Goal: Find specific page/section: Find specific page/section

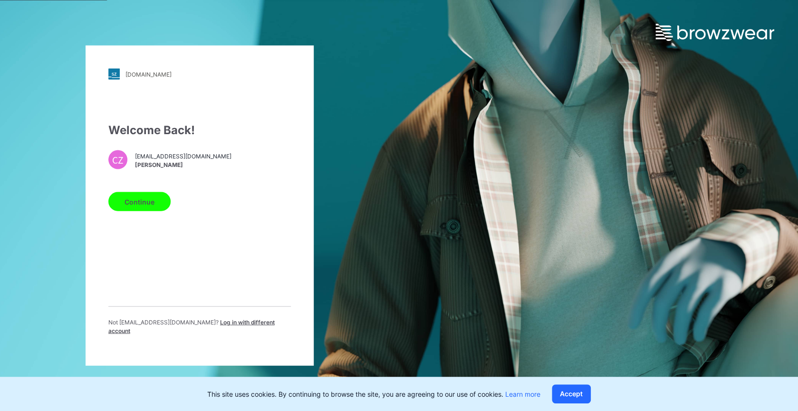
click at [129, 203] on button "Continue" at bounding box center [139, 201] width 62 height 19
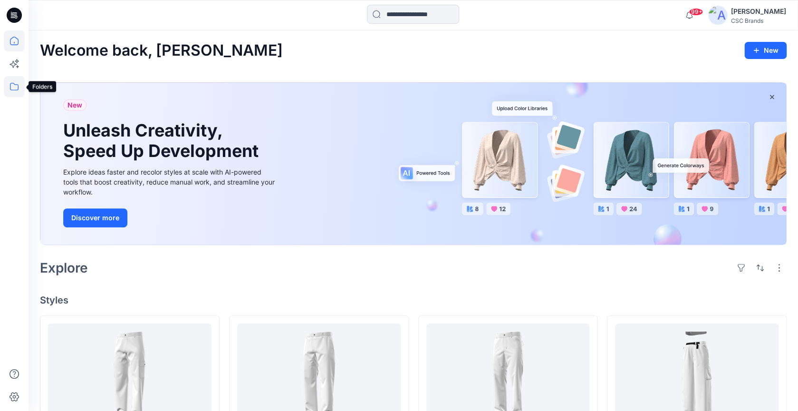
click at [14, 88] on icon at bounding box center [14, 86] width 21 height 21
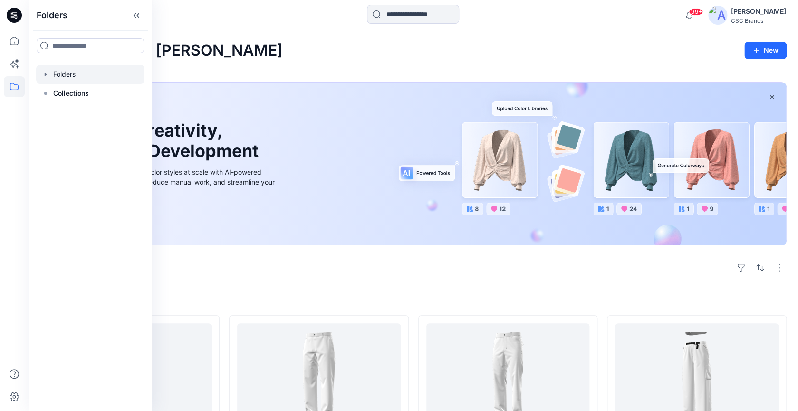
click at [54, 73] on div at bounding box center [90, 74] width 108 height 19
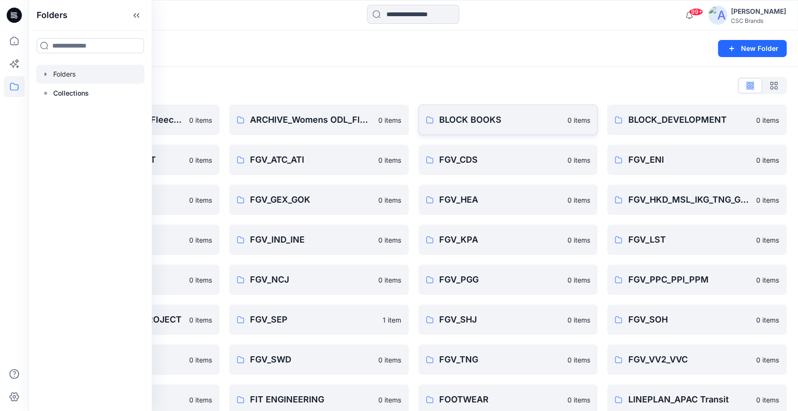
click at [518, 116] on p "BLOCK BOOKS" at bounding box center [500, 119] width 123 height 13
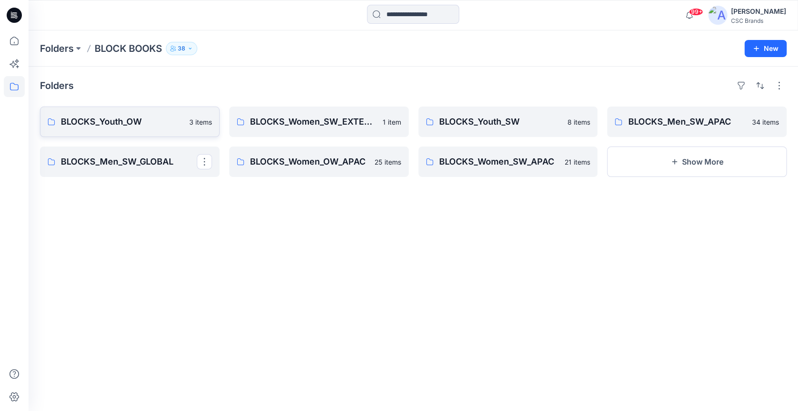
click at [164, 122] on p "BLOCKS_Youth_OW" at bounding box center [122, 121] width 123 height 13
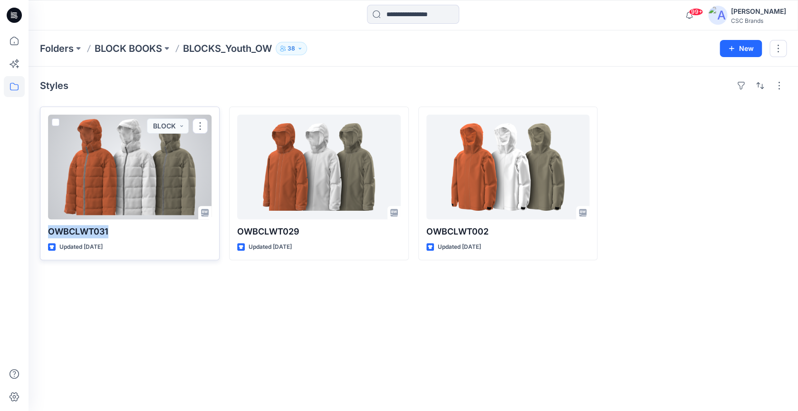
drag, startPoint x: 111, startPoint y: 230, endPoint x: 47, endPoint y: 230, distance: 64.2
click at [48, 230] on p "OWBCLWT031" at bounding box center [130, 231] width 164 height 13
copy p "OWBCLWT031"
click at [147, 173] on div at bounding box center [130, 167] width 164 height 105
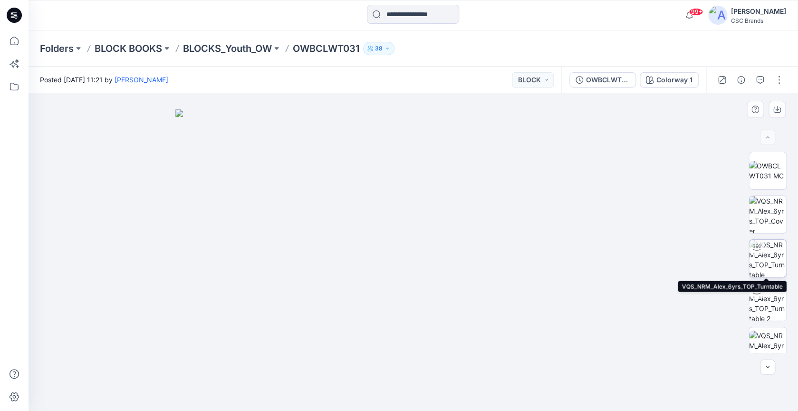
click at [770, 267] on img at bounding box center [767, 258] width 37 height 37
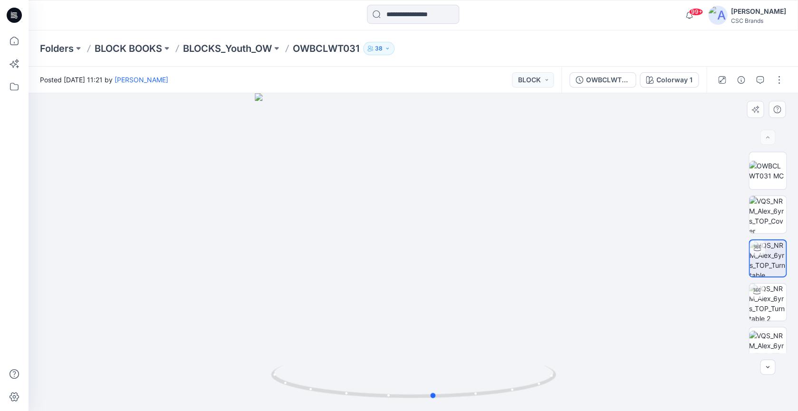
drag, startPoint x: 480, startPoint y: 261, endPoint x: 501, endPoint y: 282, distance: 29.6
click at [501, 282] on div at bounding box center [414, 252] width 770 height 318
click at [773, 251] on img at bounding box center [768, 258] width 36 height 36
drag, startPoint x: 456, startPoint y: 237, endPoint x: 375, endPoint y: 241, distance: 81.4
click at [375, 241] on div at bounding box center [414, 252] width 770 height 318
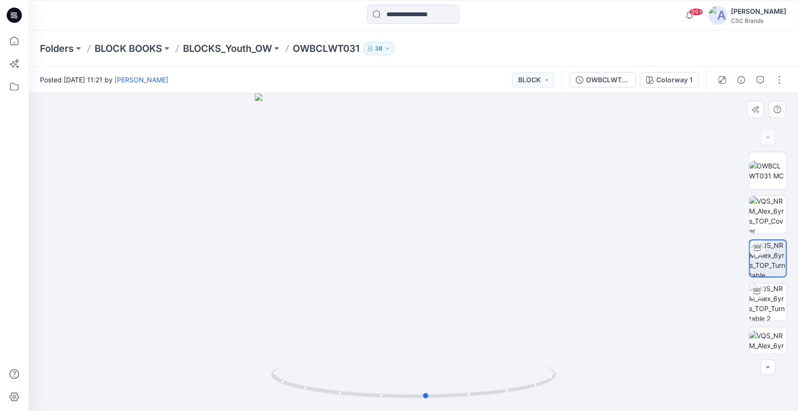
drag, startPoint x: 375, startPoint y: 241, endPoint x: 448, endPoint y: 242, distance: 73.7
click at [448, 242] on div at bounding box center [414, 252] width 770 height 318
drag, startPoint x: 431, startPoint y: 242, endPoint x: 433, endPoint y: 258, distance: 16.3
click at [433, 258] on div at bounding box center [414, 252] width 770 height 318
